Goal: Obtain resource: Obtain resource

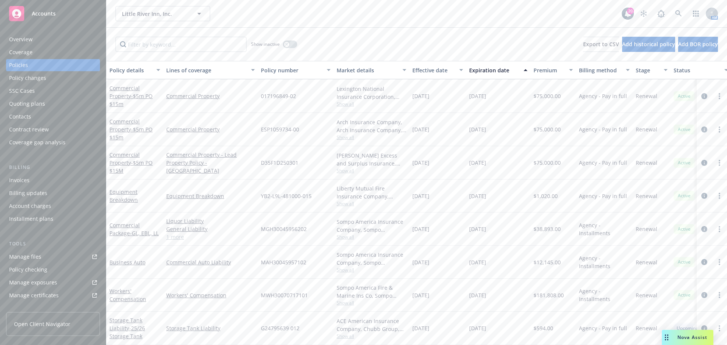
scroll to position [220, 0]
click at [131, 259] on link "Business Auto" at bounding box center [127, 262] width 36 height 7
click at [286, 44] on icon "button" at bounding box center [286, 44] width 3 height 3
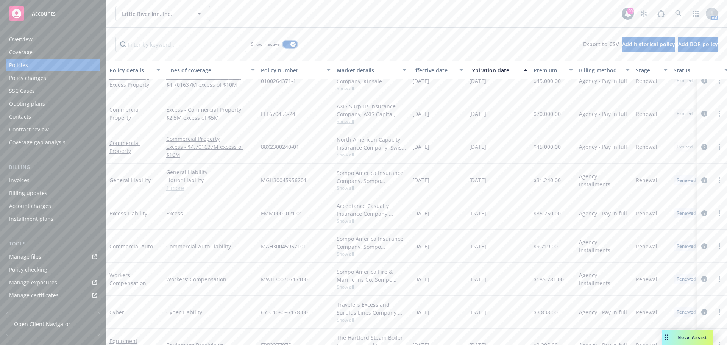
scroll to position [2158, 0]
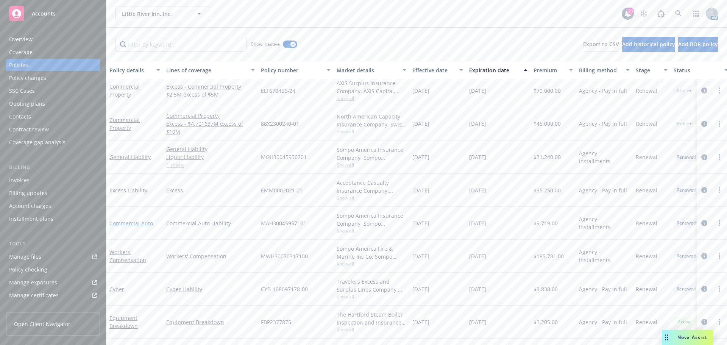
click at [142, 225] on link "Commercial Auto" at bounding box center [131, 223] width 44 height 7
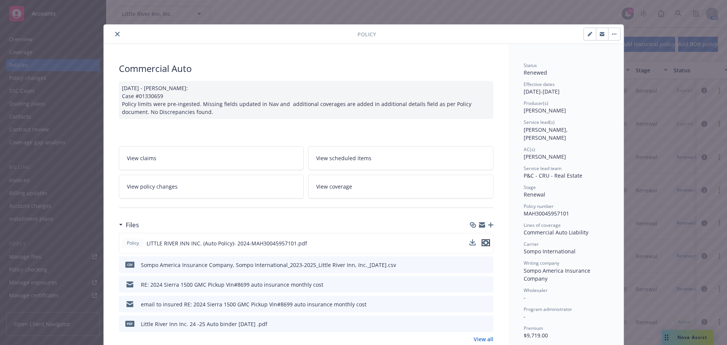
click at [485, 242] on icon "preview file" at bounding box center [485, 242] width 7 height 5
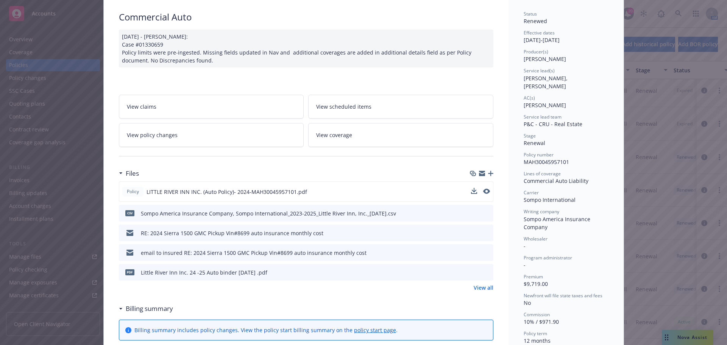
scroll to position [76, 0]
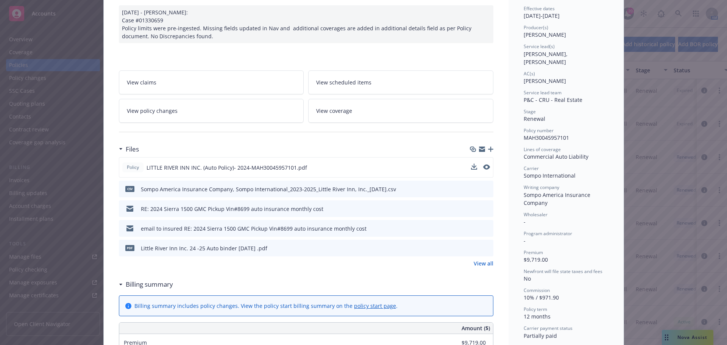
click at [483, 246] on icon "preview file" at bounding box center [486, 247] width 7 height 5
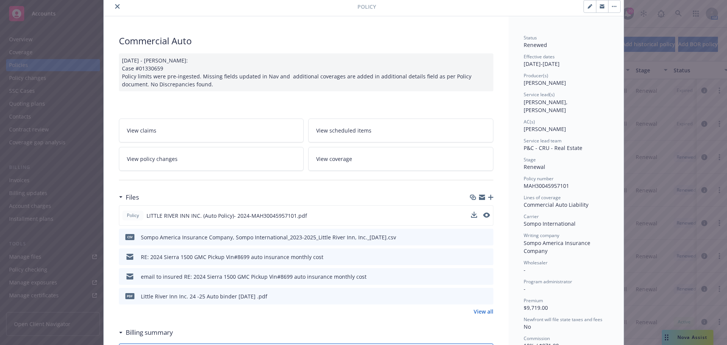
scroll to position [0, 0]
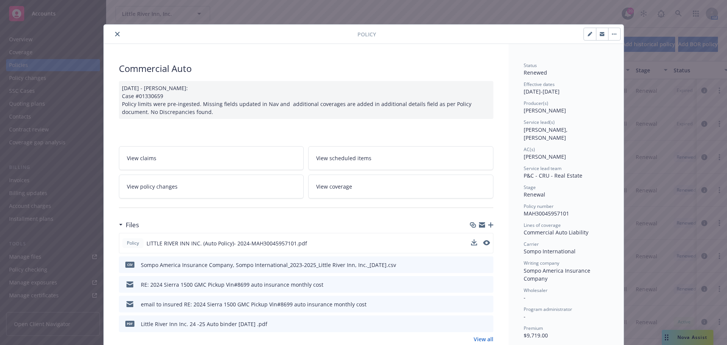
click at [115, 33] on icon "close" at bounding box center [117, 34] width 5 height 5
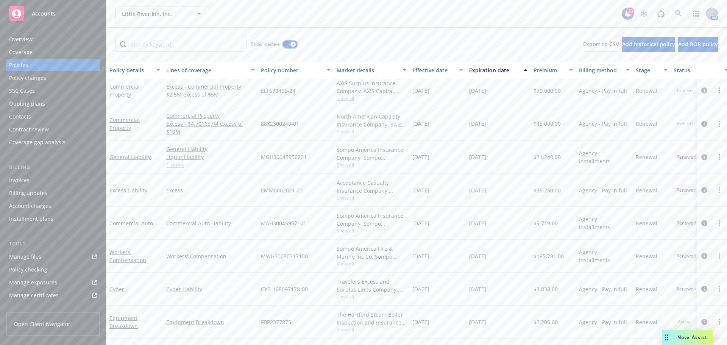
click at [292, 45] on icon "button" at bounding box center [292, 44] width 3 height 2
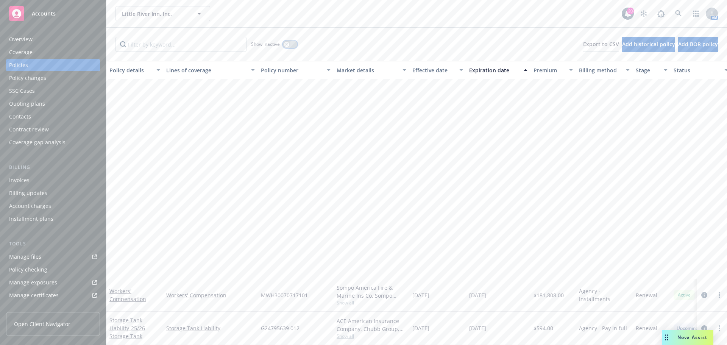
scroll to position [200, 0]
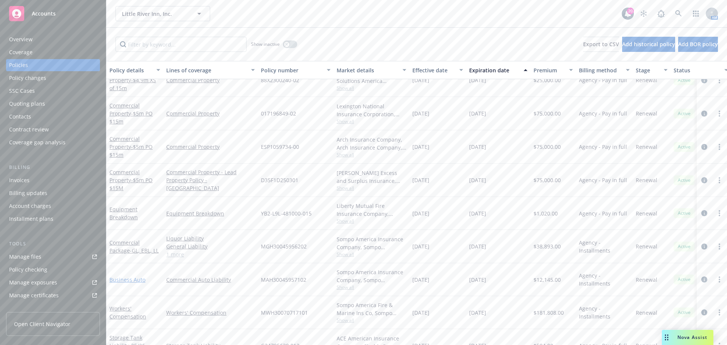
click at [132, 281] on link "Business Auto" at bounding box center [127, 279] width 36 height 7
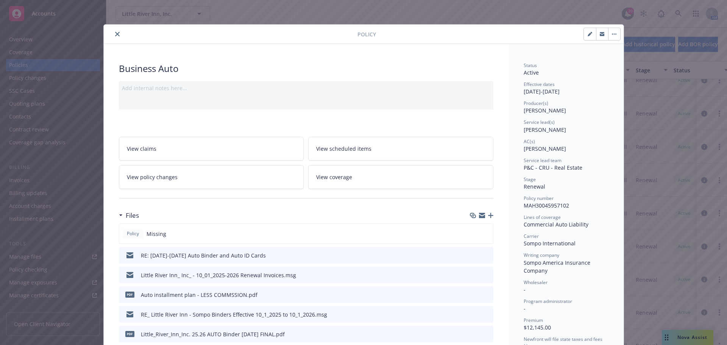
scroll to position [23, 0]
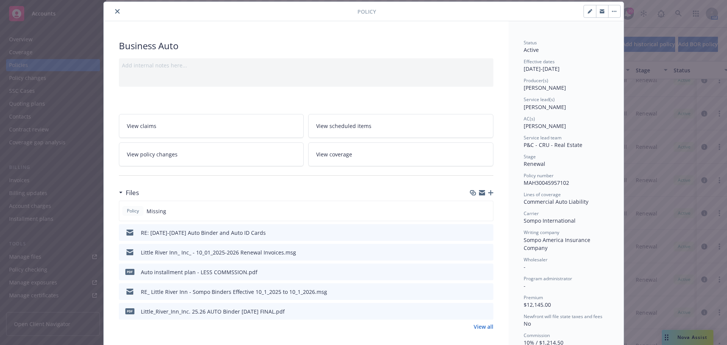
click at [483, 232] on icon "preview file" at bounding box center [486, 231] width 7 height 5
click at [471, 231] on icon "download file" at bounding box center [474, 232] width 6 height 6
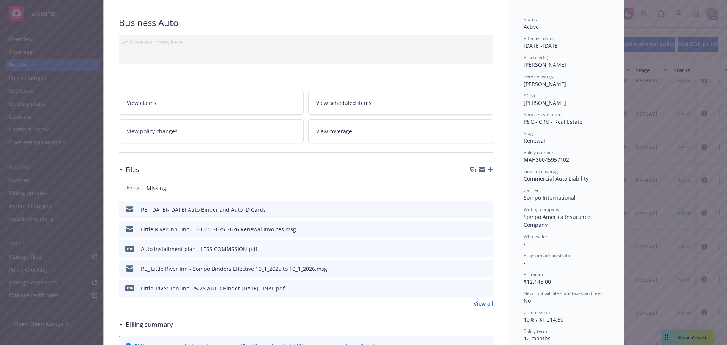
scroll to position [76, 0]
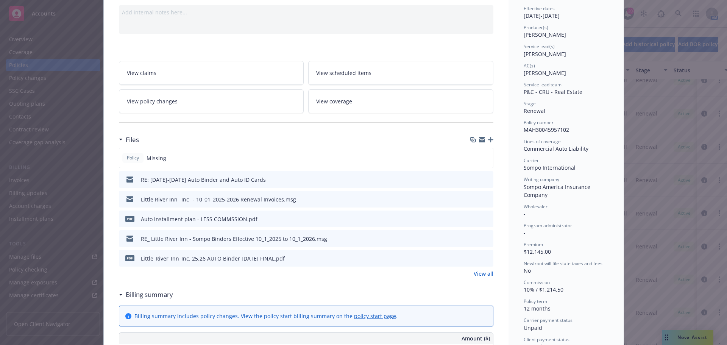
click at [478, 275] on link "View all" at bounding box center [484, 274] width 20 height 8
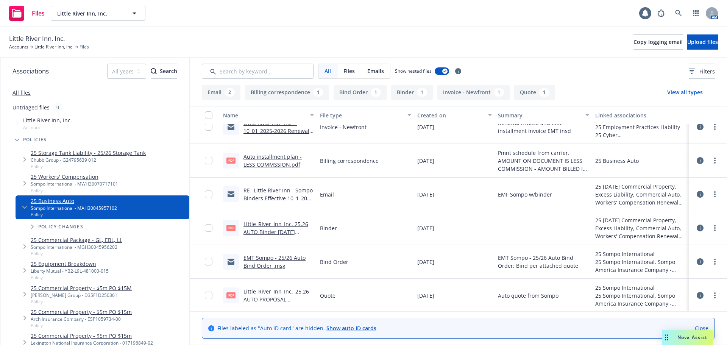
scroll to position [49, 0]
click at [274, 256] on link "EMT Sompo - 25/26 Auto Bind Order .msg" at bounding box center [274, 260] width 62 height 15
click at [48, 48] on link "Little River Inn, Inc." at bounding box center [53, 47] width 39 height 7
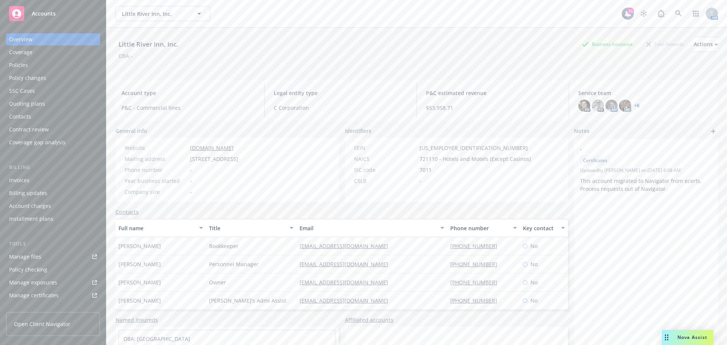
click at [56, 65] on div "Policies" at bounding box center [53, 65] width 88 height 12
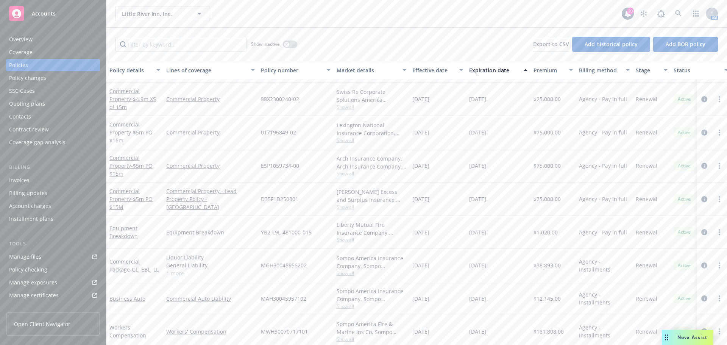
scroll to position [220, 0]
drag, startPoint x: 262, startPoint y: 255, endPoint x: 307, endPoint y: 256, distance: 45.1
click at [307, 256] on div "MAH30045957102" at bounding box center [296, 262] width 76 height 33
copy span "MAH30045957102"
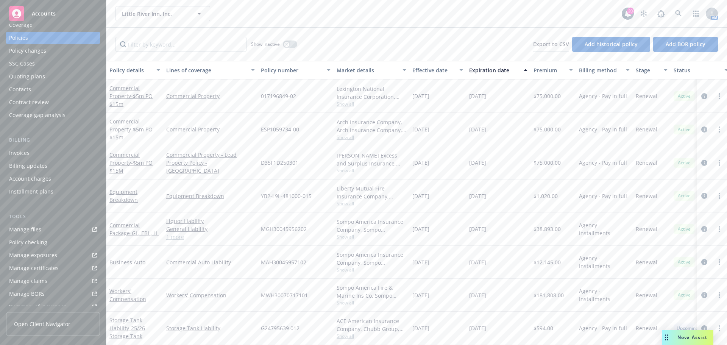
scroll to position [114, 0]
